Goal: Task Accomplishment & Management: Complete application form

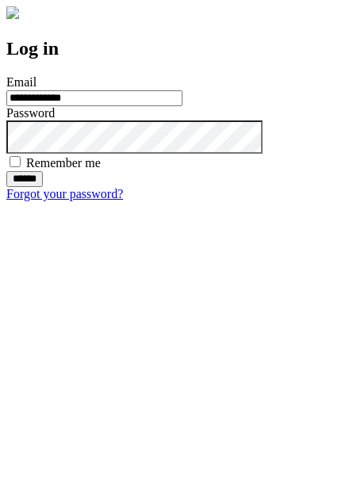
type input "**********"
click at [43, 187] on input "******" at bounding box center [24, 179] width 36 height 16
